Goal: Check status: Check status

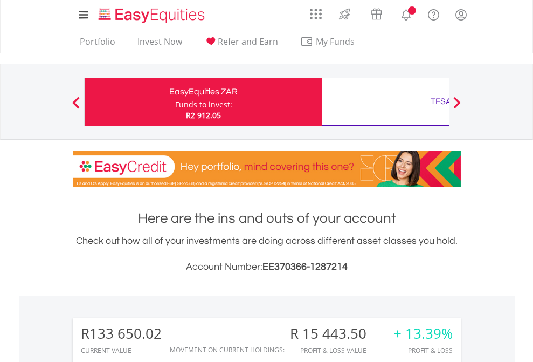
scroll to position [103, 169]
click at [175, 102] on div "Funds to invest:" at bounding box center [203, 104] width 57 height 11
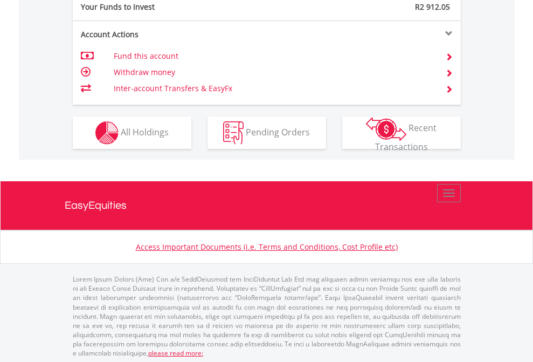
scroll to position [1076, 0]
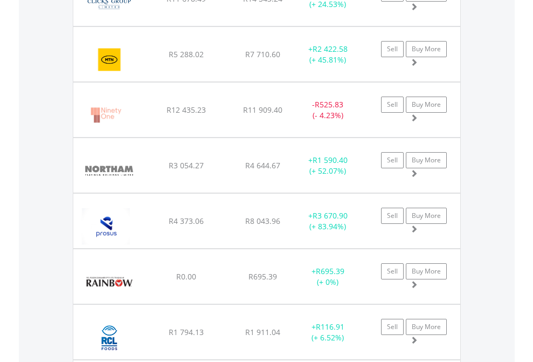
scroll to position [103, 169]
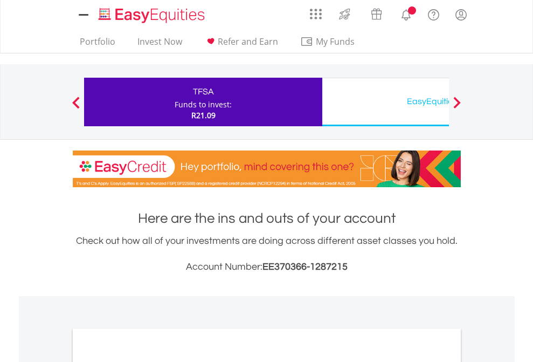
scroll to position [648, 0]
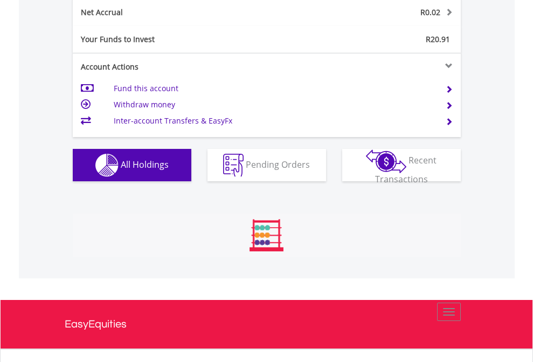
scroll to position [103, 169]
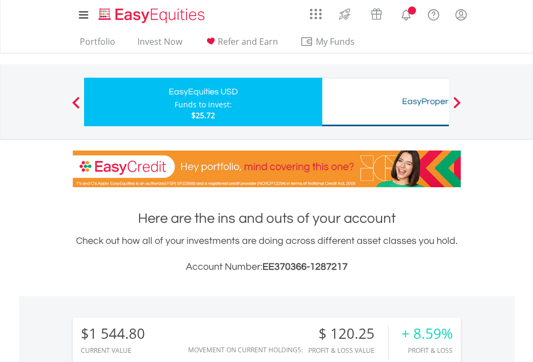
scroll to position [103, 169]
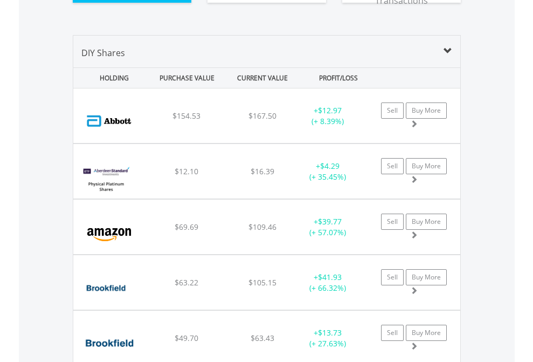
scroll to position [1220, 0]
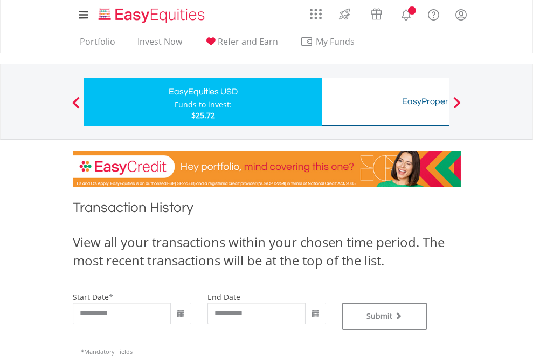
type input "**********"
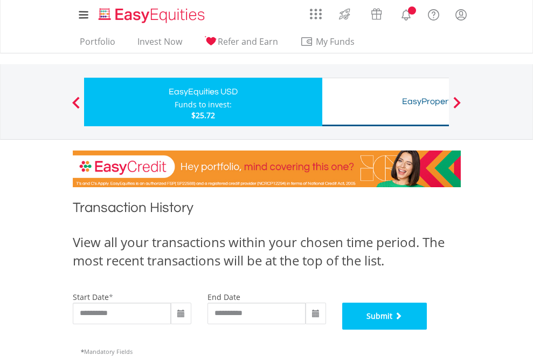
click at [427, 329] on button "Submit" at bounding box center [384, 315] width 85 height 27
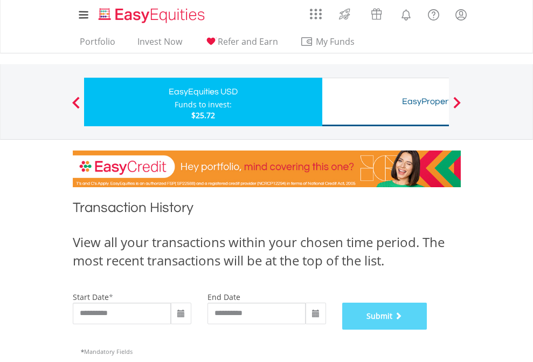
scroll to position [437, 0]
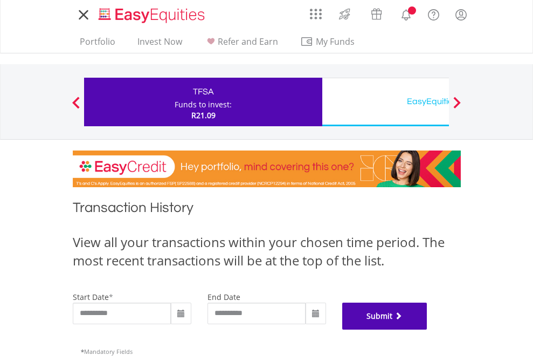
click at [427, 329] on button "Submit" at bounding box center [384, 315] width 85 height 27
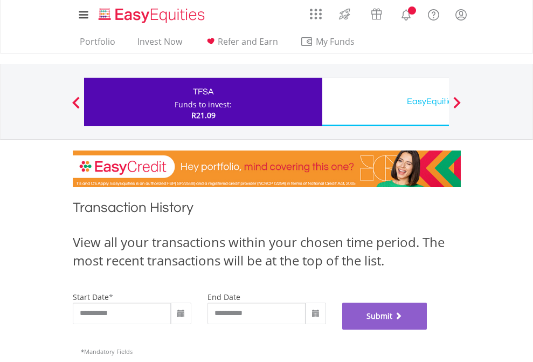
scroll to position [437, 0]
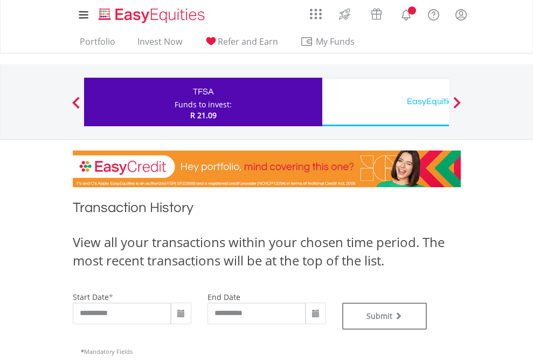
click at [385, 102] on div "EasyEquities USD" at bounding box center [441, 101] width 225 height 15
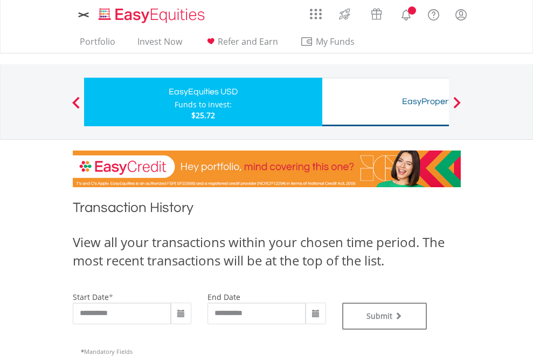
type input "**********"
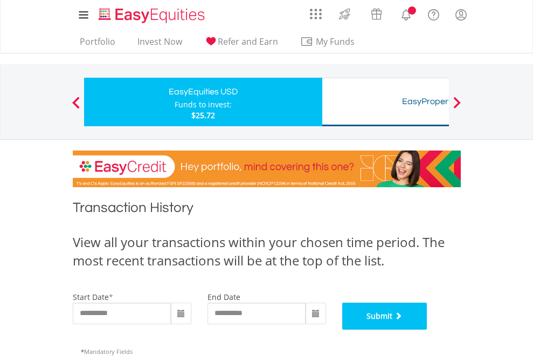
click at [427, 329] on button "Submit" at bounding box center [384, 315] width 85 height 27
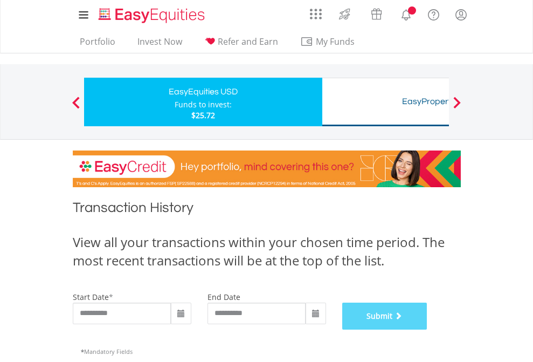
scroll to position [437, 0]
